Goal: Task Accomplishment & Management: Use online tool/utility

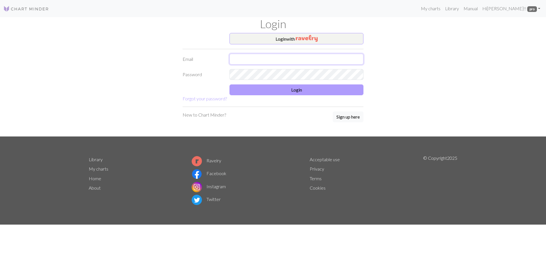
type input "[EMAIL_ADDRESS][DOMAIN_NAME]"
click at [301, 90] on button "Login" at bounding box center [296, 89] width 134 height 11
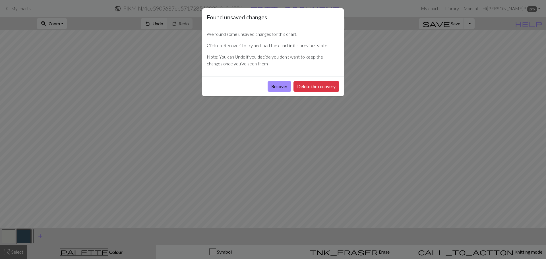
click at [358, 7] on div "Found unsaved changes We found some unsaved changes for this chart. Click on 'R…" at bounding box center [273, 129] width 546 height 259
click at [282, 86] on button "Recover" at bounding box center [280, 86] width 24 height 11
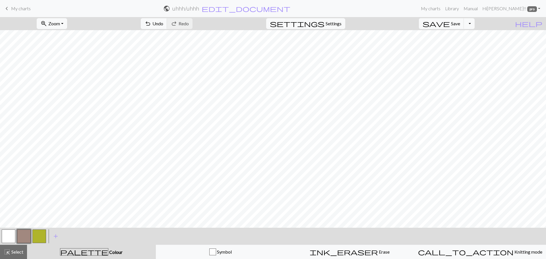
click at [13, 6] on span "My charts" at bounding box center [21, 8] width 20 height 5
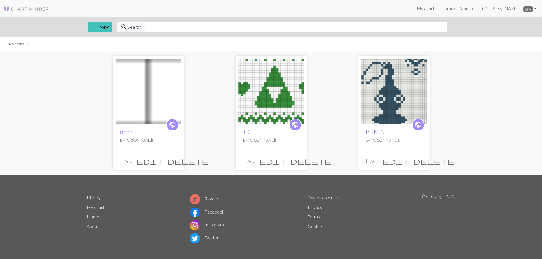
click at [371, 133] on link "PIKMIN" at bounding box center [375, 132] width 19 height 7
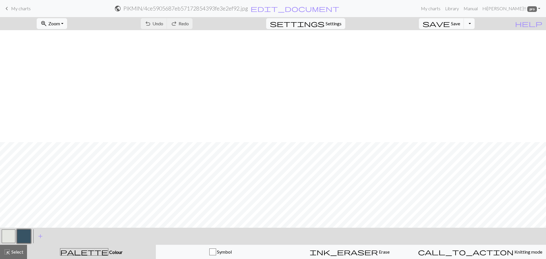
scroll to position [115, 0]
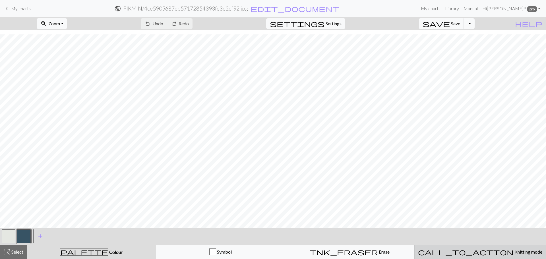
click at [469, 253] on span "call_to_action" at bounding box center [466, 252] width 96 height 8
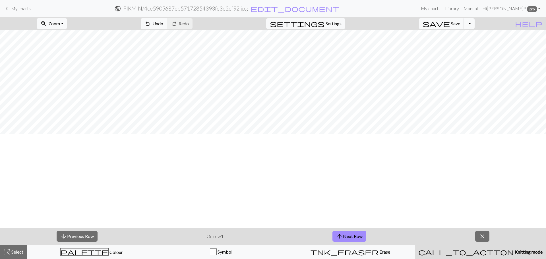
scroll to position [1, 0]
click at [355, 237] on button "arrow_upward Next Row" at bounding box center [349, 236] width 34 height 11
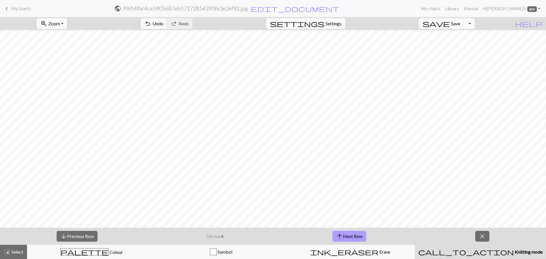
click at [355, 237] on button "arrow_upward Next Row" at bounding box center [349, 236] width 34 height 11
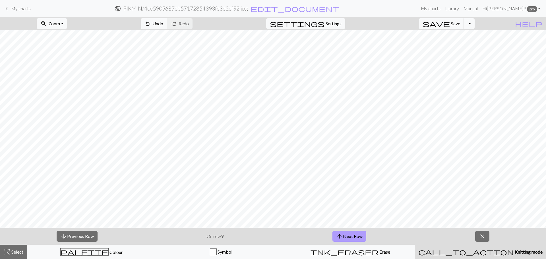
click at [355, 237] on button "arrow_upward Next Row" at bounding box center [349, 236] width 34 height 11
click at [355, 237] on button "arrow_upward Next Row" at bounding box center [350, 236] width 34 height 11
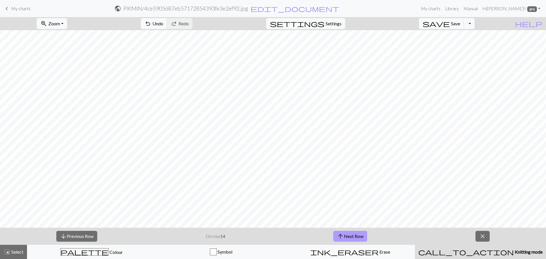
click at [355, 237] on button "arrow_upward Next Row" at bounding box center [350, 236] width 34 height 11
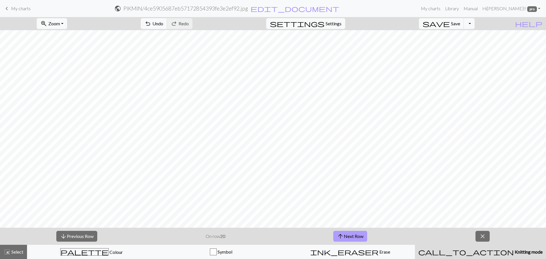
click at [355, 237] on button "arrow_upward Next Row" at bounding box center [350, 236] width 34 height 11
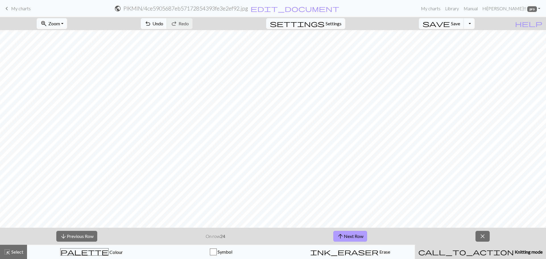
click at [355, 237] on button "arrow_upward Next Row" at bounding box center [350, 236] width 34 height 11
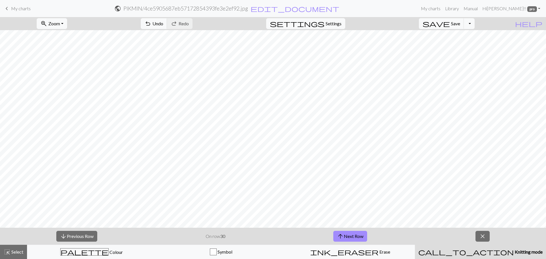
drag, startPoint x: 9, startPoint y: 7, endPoint x: 294, endPoint y: 22, distance: 285.3
click at [9, 7] on span "keyboard_arrow_left" at bounding box center [6, 9] width 7 height 8
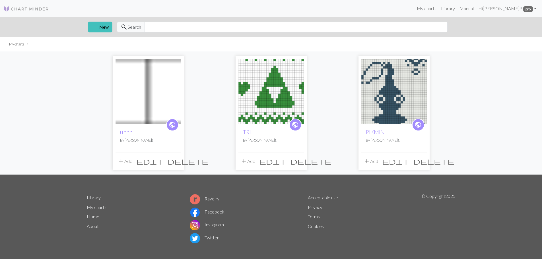
click at [281, 131] on h2 "TRI" at bounding box center [271, 132] width 56 height 7
click at [244, 131] on link "TRI" at bounding box center [247, 132] width 8 height 7
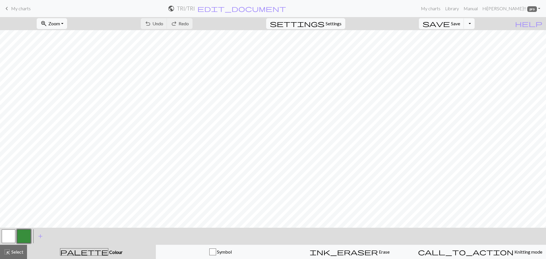
click at [10, 11] on span "keyboard_arrow_left" at bounding box center [6, 9] width 7 height 8
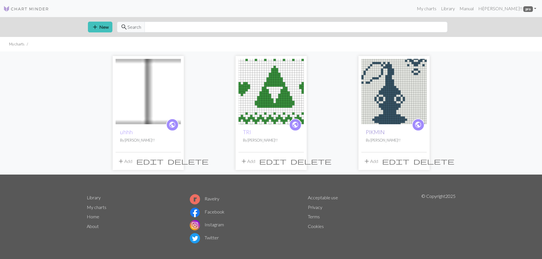
click at [378, 133] on link "PIKMIN" at bounding box center [375, 132] width 19 height 7
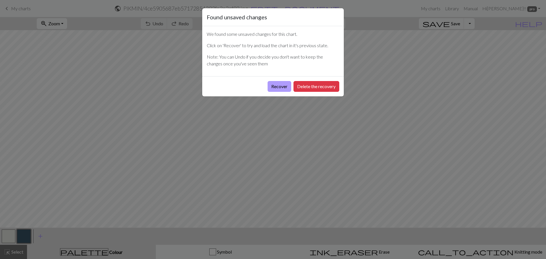
click at [277, 84] on button "Recover" at bounding box center [280, 86] width 24 height 11
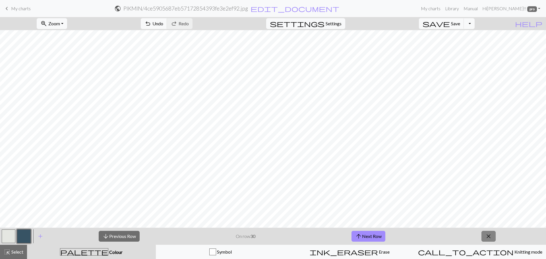
click at [489, 237] on span "close" at bounding box center [488, 236] width 7 height 8
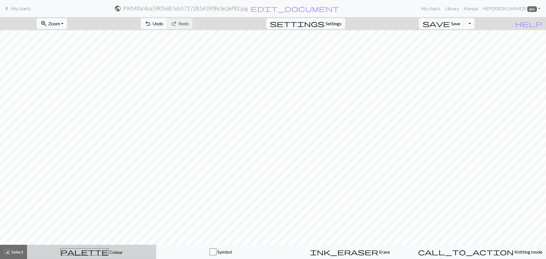
click at [109, 252] on span "Colour" at bounding box center [116, 251] width 14 height 5
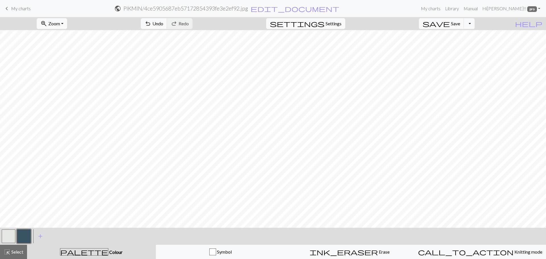
click at [6, 233] on button "button" at bounding box center [9, 236] width 14 height 14
click at [29, 234] on button "button" at bounding box center [24, 236] width 14 height 14
click at [151, 25] on span "undo" at bounding box center [147, 24] width 7 height 8
click at [450, 22] on span "save" at bounding box center [436, 24] width 27 height 8
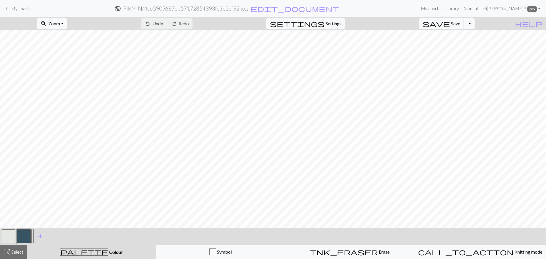
click at [12, 237] on button "button" at bounding box center [9, 236] width 14 height 14
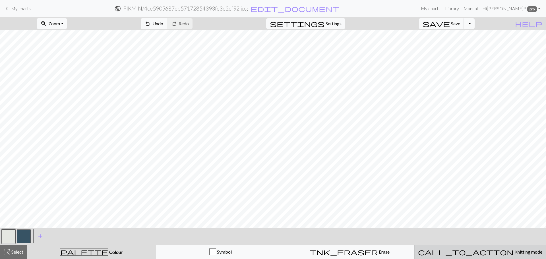
click at [514, 249] on span "Knitting mode" at bounding box center [528, 251] width 29 height 5
